Goal: Book appointment/travel/reservation

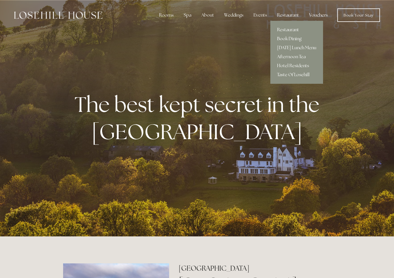
click at [291, 39] on link "Book Dining" at bounding box center [297, 38] width 53 height 9
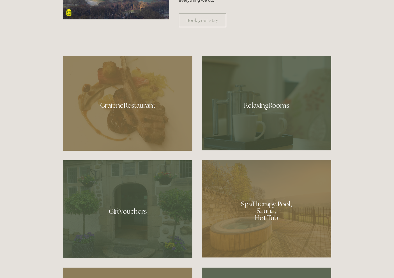
scroll to position [364, 0]
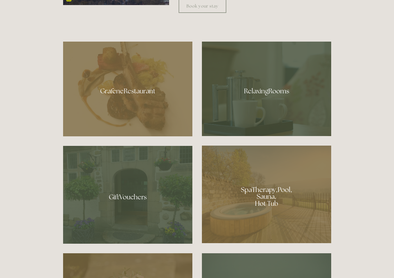
click at [144, 92] on div at bounding box center [127, 89] width 129 height 95
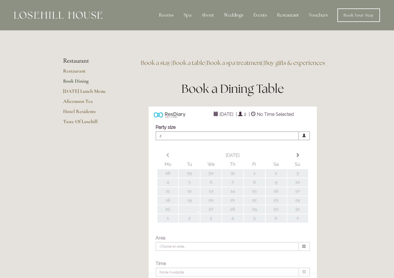
type input "Any Area"
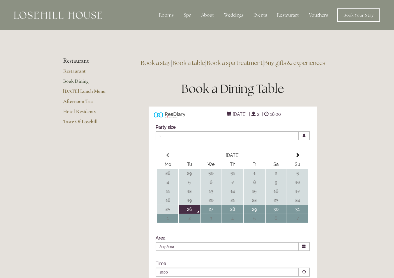
click at [79, 80] on link "Book Dining" at bounding box center [90, 83] width 54 height 10
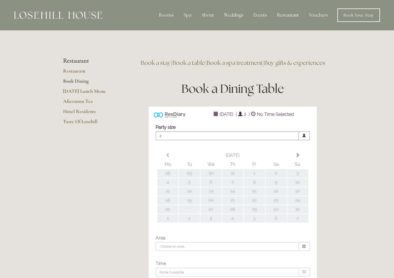
type input "Any Area"
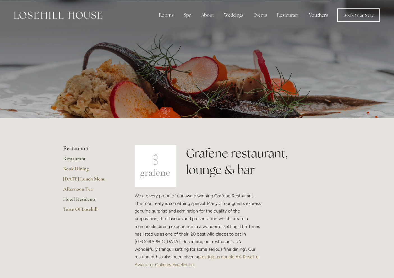
click at [94, 198] on link "Hotel Residents" at bounding box center [90, 201] width 54 height 10
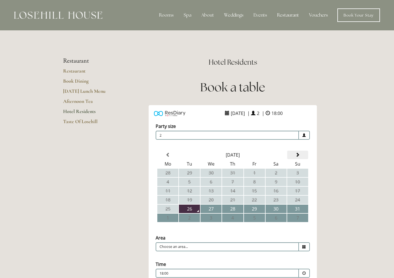
click at [300, 152] on span at bounding box center [298, 154] width 4 height 4
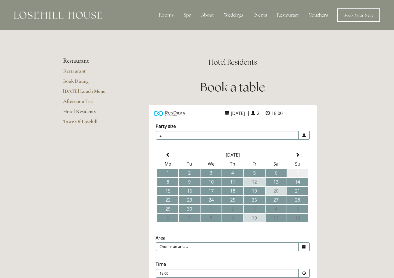
click at [300, 170] on td "7" at bounding box center [298, 172] width 21 height 8
click at [305, 246] on icon at bounding box center [305, 247] width 4 height 4
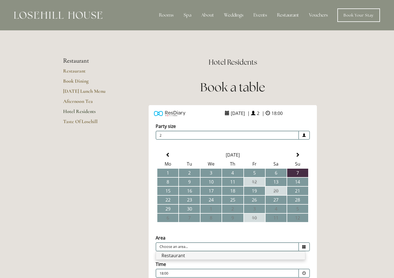
click at [284, 256] on li "Restaurant" at bounding box center [230, 255] width 149 height 8
type input "Restaurant"
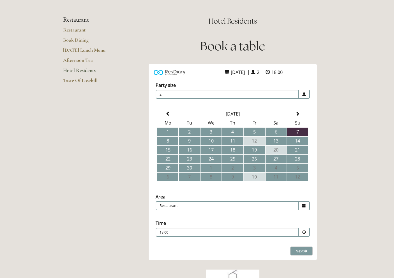
scroll to position [43, 0]
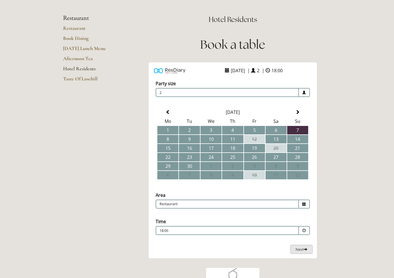
click at [302, 248] on span "Next" at bounding box center [302, 249] width 12 height 5
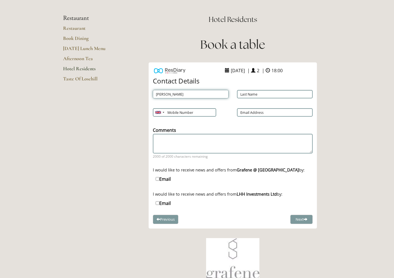
type input "[PERSON_NAME]"
type input "Storey"
type input "[EMAIL_ADDRESS][DOMAIN_NAME]"
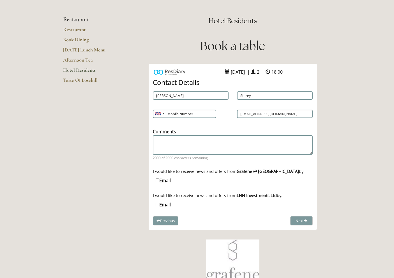
type input "0775 2404267"
click at [182, 137] on textarea "Comments" at bounding box center [233, 144] width 160 height 19
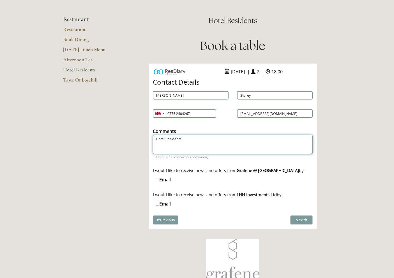
scroll to position [41, 0]
type textarea "Hotel Residents"
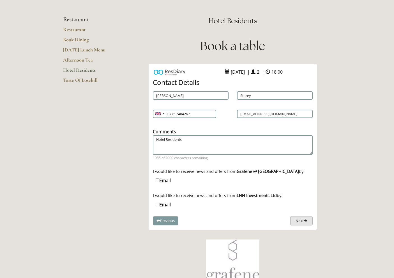
click at [307, 219] on span at bounding box center [306, 220] width 4 height 4
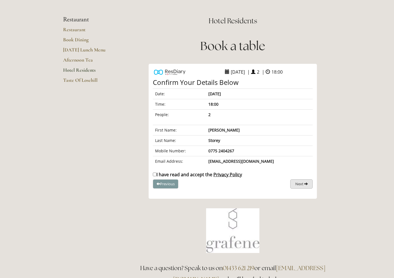
click at [301, 181] on span "Next" at bounding box center [300, 183] width 8 height 5
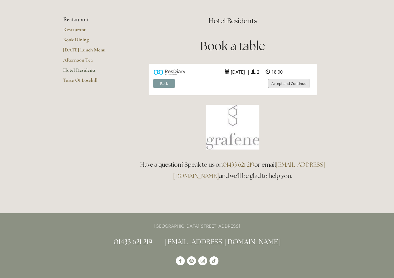
click at [295, 83] on button "Accept and Continue" at bounding box center [289, 83] width 42 height 9
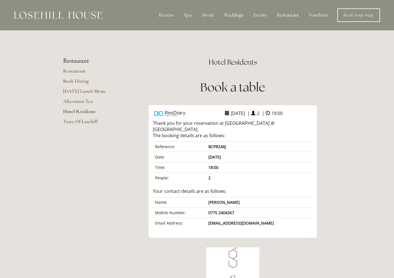
scroll to position [0, 0]
click at [87, 110] on link "Hotel Residents" at bounding box center [90, 113] width 54 height 10
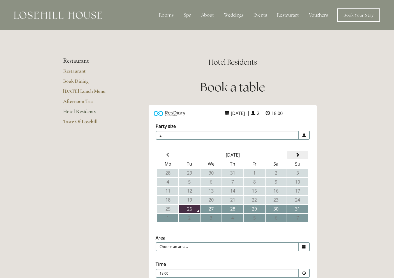
click at [298, 152] on span at bounding box center [298, 154] width 4 height 4
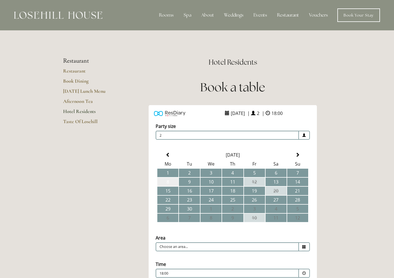
click at [165, 179] on td "8" at bounding box center [168, 181] width 21 height 8
click at [303, 247] on icon at bounding box center [305, 247] width 4 height 4
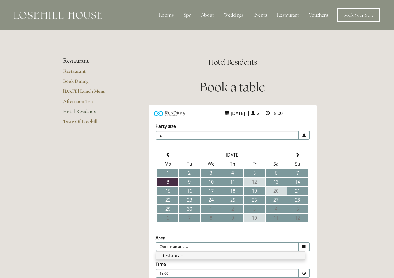
click at [274, 256] on li "Restaurant" at bounding box center [230, 255] width 149 height 8
type input "Restaurant"
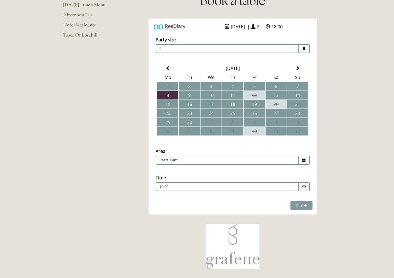
scroll to position [91, 0]
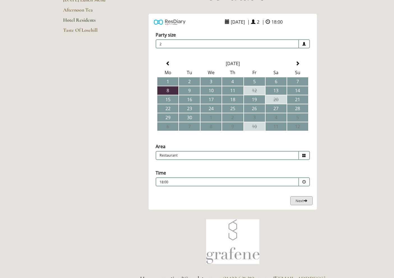
click at [304, 200] on span "Next" at bounding box center [302, 200] width 12 height 5
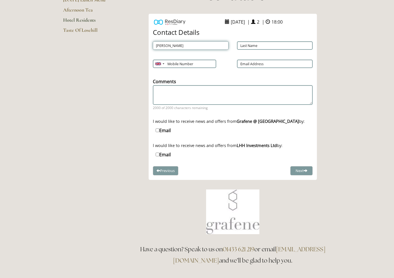
type input "[PERSON_NAME]"
type input "Storey"
type input "0775 2404267"
type input "[EMAIL_ADDRESS][DOMAIN_NAME]"
click at [179, 92] on textarea "Comments" at bounding box center [233, 94] width 160 height 19
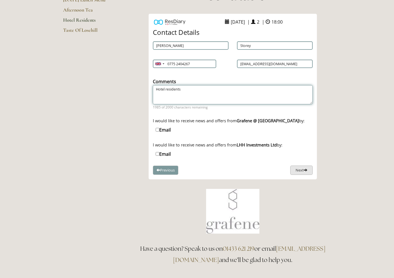
type textarea "Hotel residents"
click at [304, 170] on button "Next" at bounding box center [302, 170] width 22 height 9
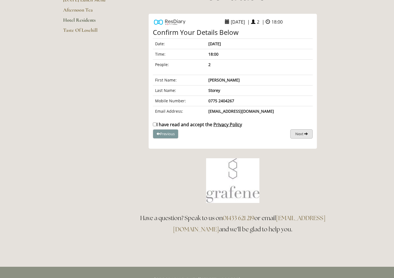
click at [304, 131] on button "Next" at bounding box center [302, 133] width 22 height 9
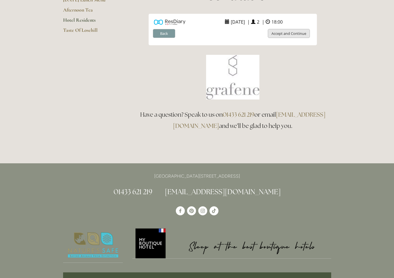
click at [293, 32] on button "Accept and Continue" at bounding box center [289, 33] width 42 height 9
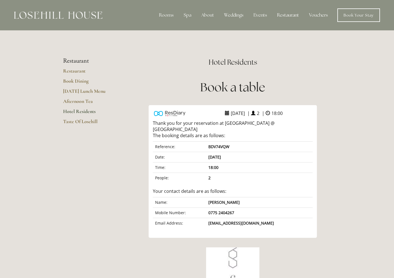
scroll to position [0, 0]
click at [85, 111] on link "Hotel Residents" at bounding box center [90, 113] width 54 height 10
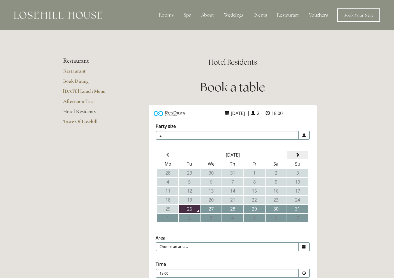
click at [300, 154] on span at bounding box center [298, 154] width 4 height 4
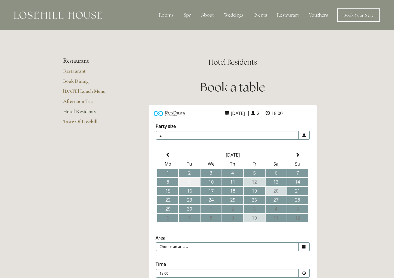
click at [195, 181] on td "9" at bounding box center [189, 181] width 21 height 8
click at [304, 245] on icon at bounding box center [305, 247] width 4 height 4
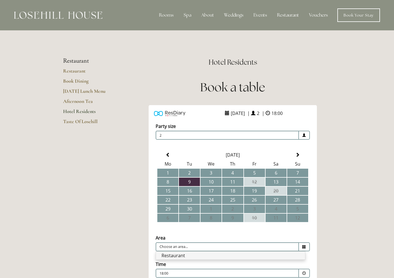
click at [275, 255] on li "Restaurant" at bounding box center [230, 255] width 149 height 8
type input "Restaurant"
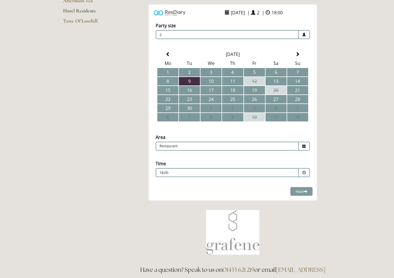
scroll to position [116, 0]
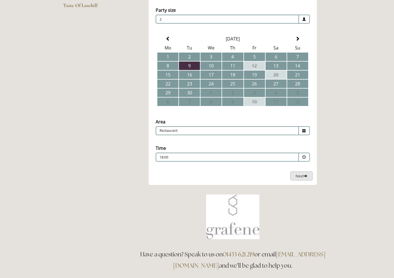
click at [302, 174] on span "Next" at bounding box center [302, 175] width 12 height 5
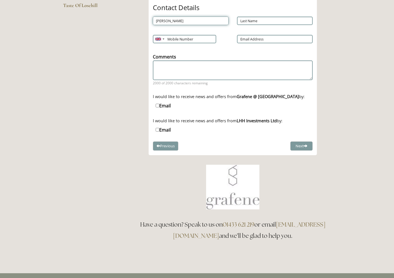
scroll to position [118, 0]
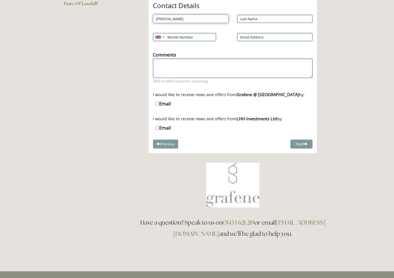
type input "[PERSON_NAME]"
type input "Storey"
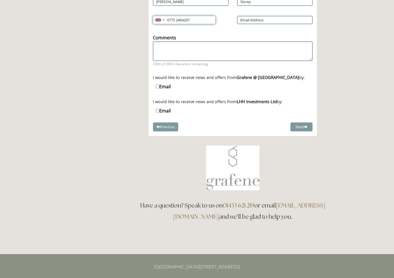
scroll to position [136, 0]
type input "0775 2404267"
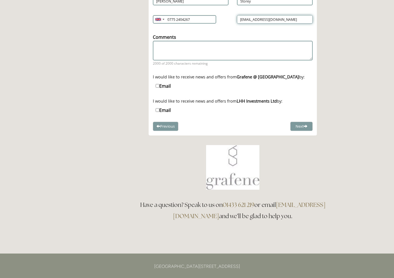
type input "[EMAIL_ADDRESS][DOMAIN_NAME]"
click at [172, 47] on textarea "Comments" at bounding box center [233, 50] width 160 height 19
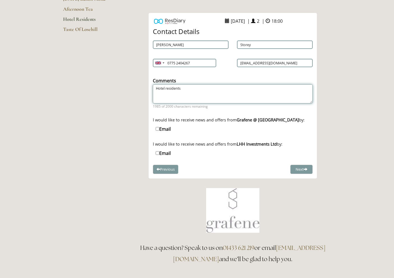
scroll to position [92, 0]
type textarea "Hotel residents"
click at [310, 169] on button "Next" at bounding box center [302, 169] width 22 height 9
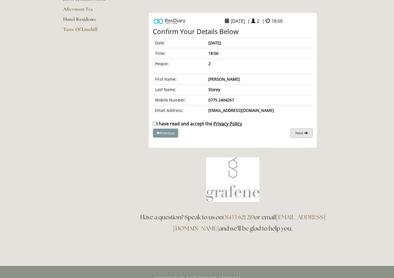
click at [300, 133] on span "Next" at bounding box center [300, 132] width 8 height 5
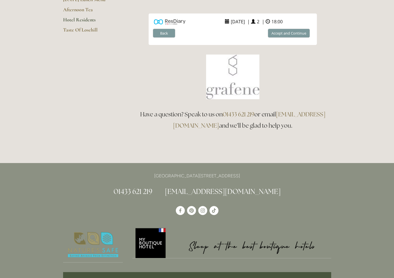
click at [293, 34] on html "Rooms Rooms Your Stay Book a stay Offers Spa Spa About" at bounding box center [197, 200] width 394 height 585
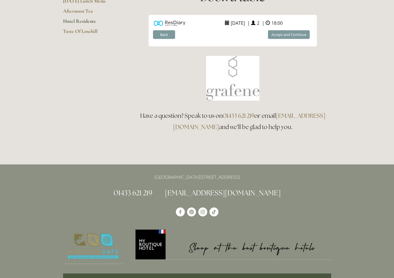
scroll to position [90, 0]
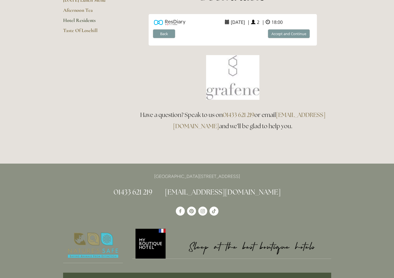
click at [286, 33] on html "Rooms Rooms Your Stay Book a stay Offers Spa Spa About" at bounding box center [197, 201] width 394 height 585
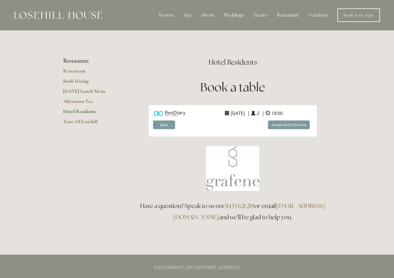
scroll to position [0, 0]
click at [275, 125] on button "Accept and Continue" at bounding box center [289, 124] width 42 height 9
